Goal: Check status

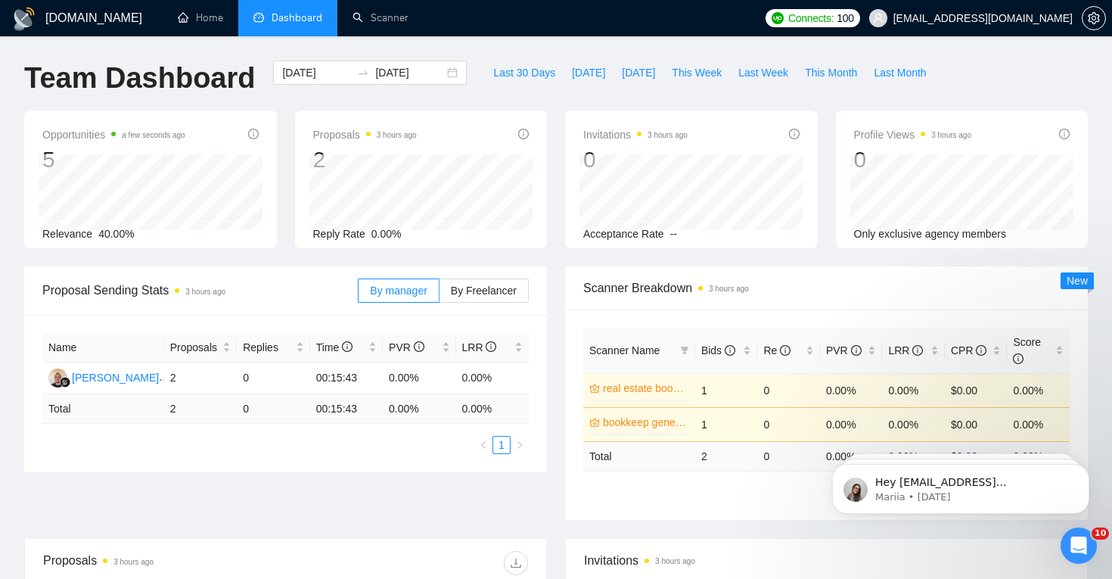
click at [543, 57] on div "[DOMAIN_NAME] Home Dashboard Scanner Connects: 100 [EMAIL_ADDRESS][DOMAIN_NAME]…" at bounding box center [556, 455] width 1112 height 910
click at [539, 68] on span "Last 30 Days" at bounding box center [524, 72] width 62 height 17
type input "[DATE]"
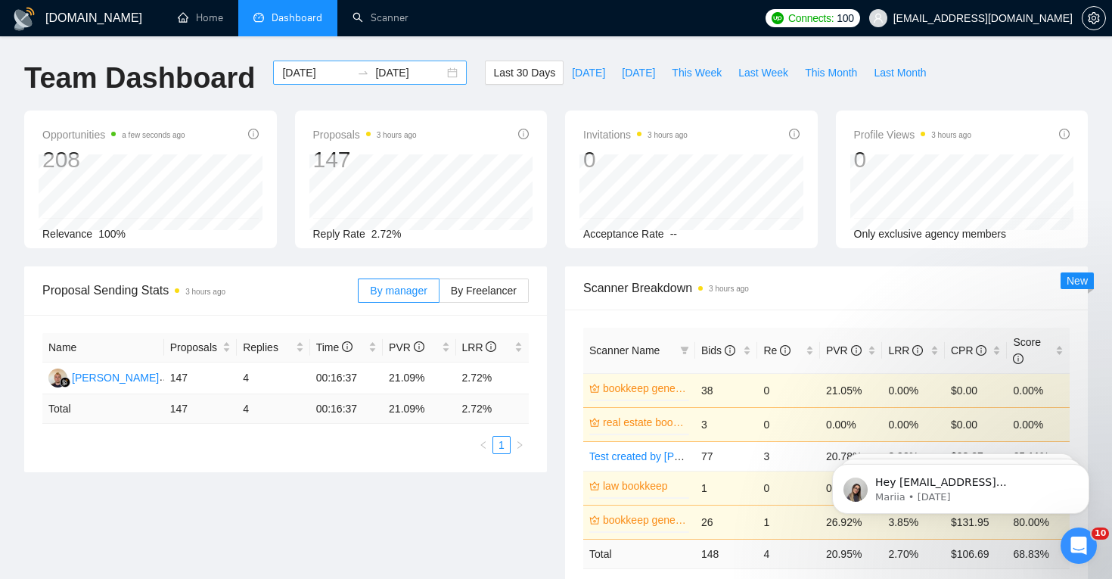
click at [428, 76] on input "[DATE]" at bounding box center [409, 72] width 69 height 17
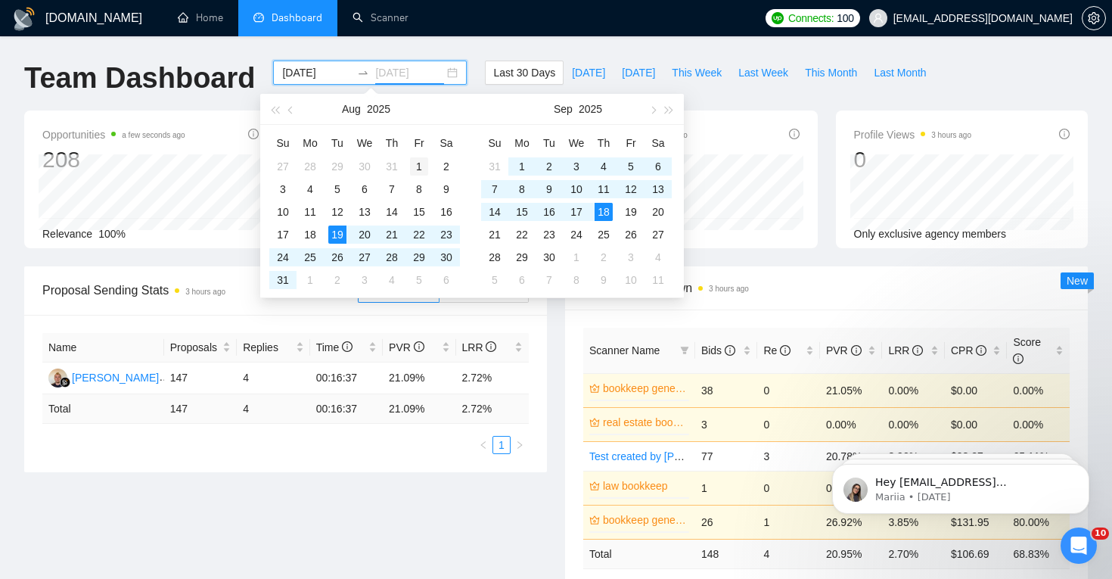
type input "[DATE]"
click at [419, 166] on div "1" at bounding box center [419, 166] width 18 height 18
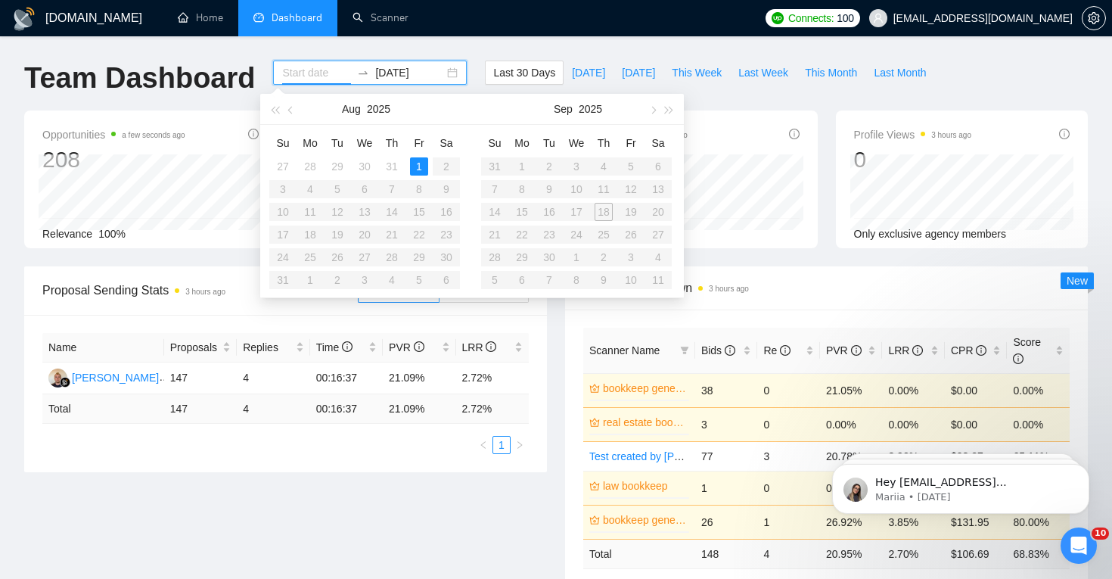
click at [322, 76] on input at bounding box center [316, 72] width 69 height 17
click at [380, 73] on input "[DATE]" at bounding box center [409, 72] width 69 height 17
click at [328, 70] on input at bounding box center [316, 72] width 69 height 17
type input "[DATE]"
click at [420, 159] on div "1" at bounding box center [419, 166] width 18 height 18
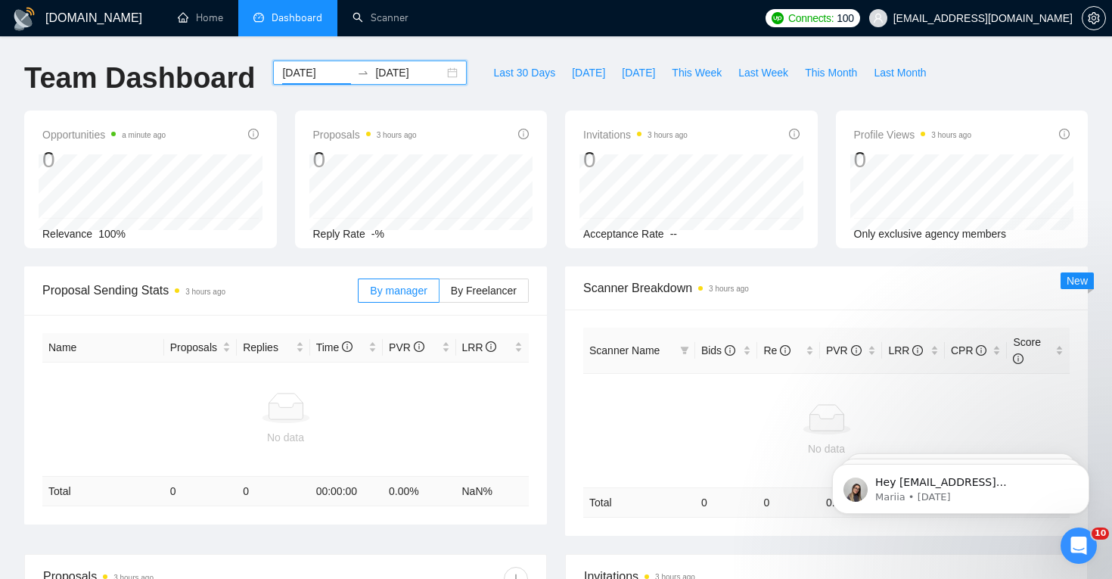
click at [417, 73] on input "[DATE]" at bounding box center [409, 72] width 69 height 17
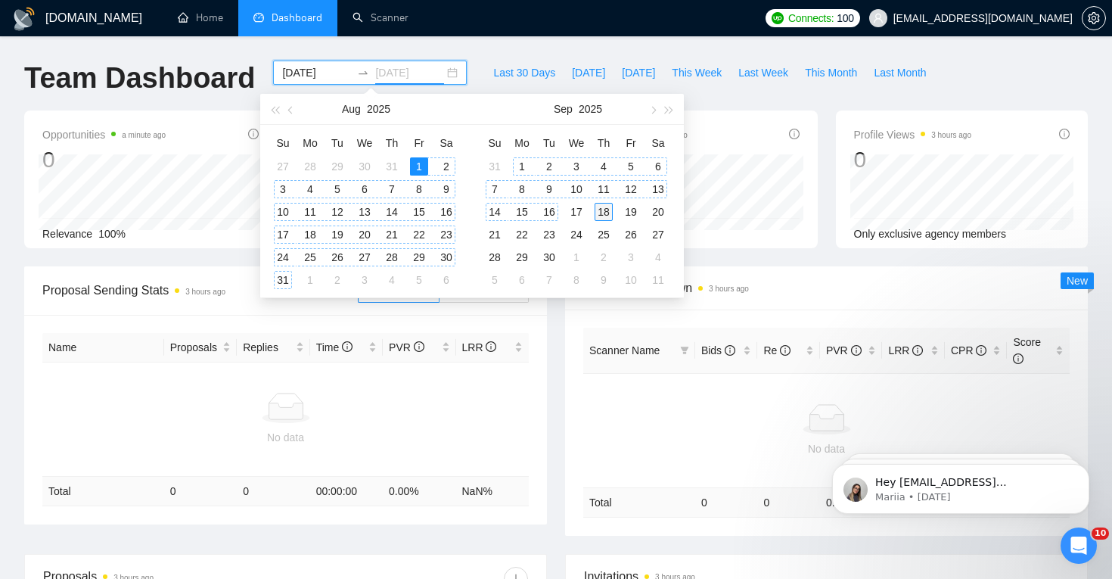
type input "[DATE]"
click at [603, 216] on div "18" at bounding box center [604, 212] width 18 height 18
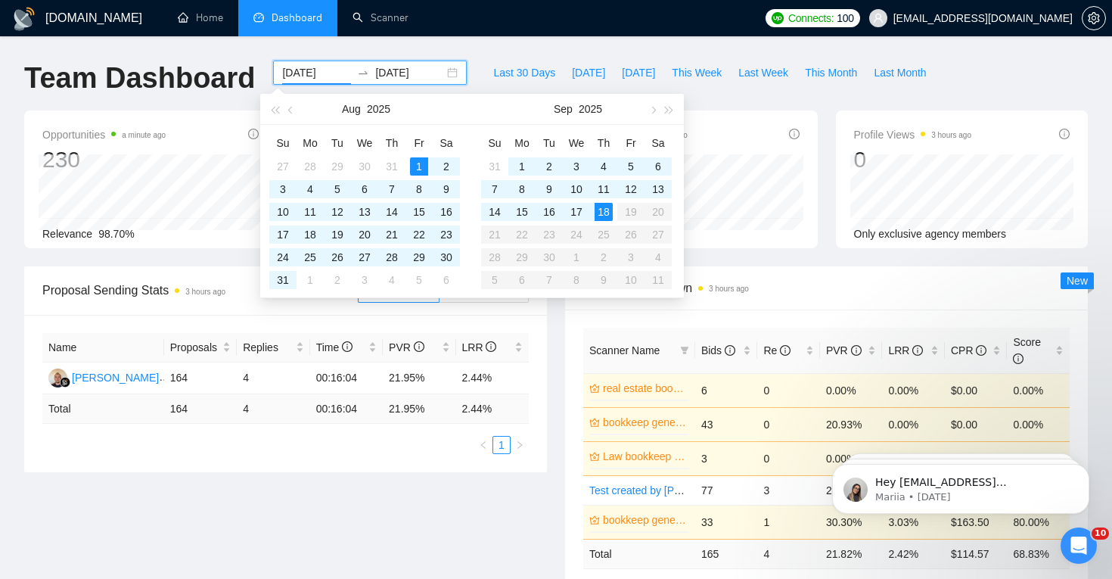
click at [529, 338] on div "Name Proposals Replies Time PVR LRR [PERSON_NAME] 164 4 00:16:04 21.95% 2.44% T…" at bounding box center [285, 393] width 523 height 157
